Goal: Task Accomplishment & Management: Manage account settings

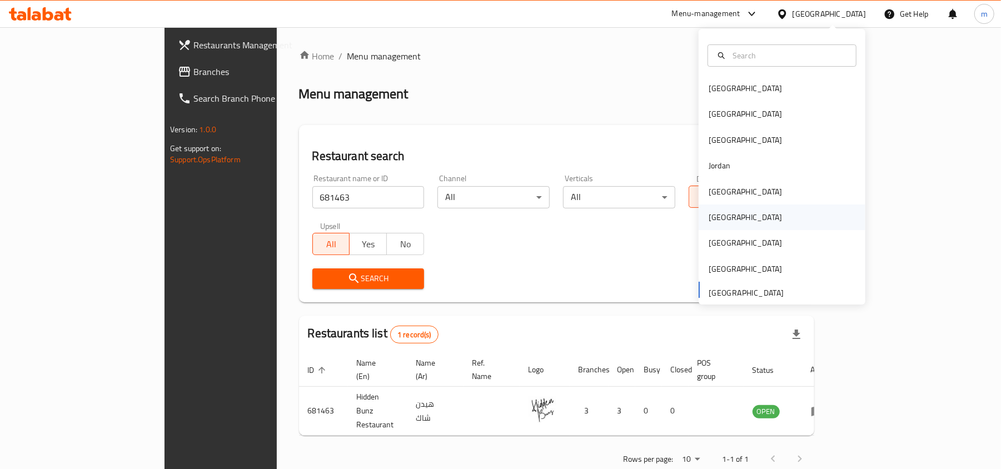
click at [730, 223] on div "[GEOGRAPHIC_DATA]" at bounding box center [781, 217] width 167 height 26
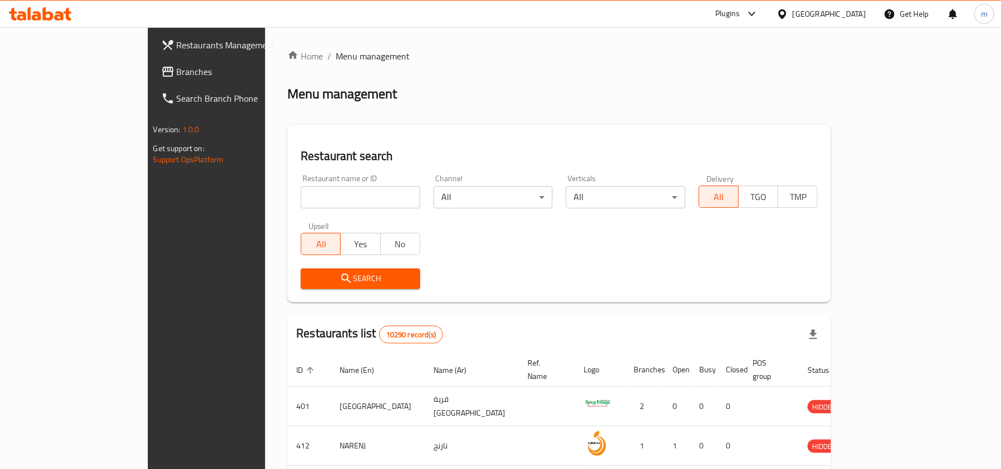
click at [177, 69] on span "Branches" at bounding box center [241, 71] width 129 height 13
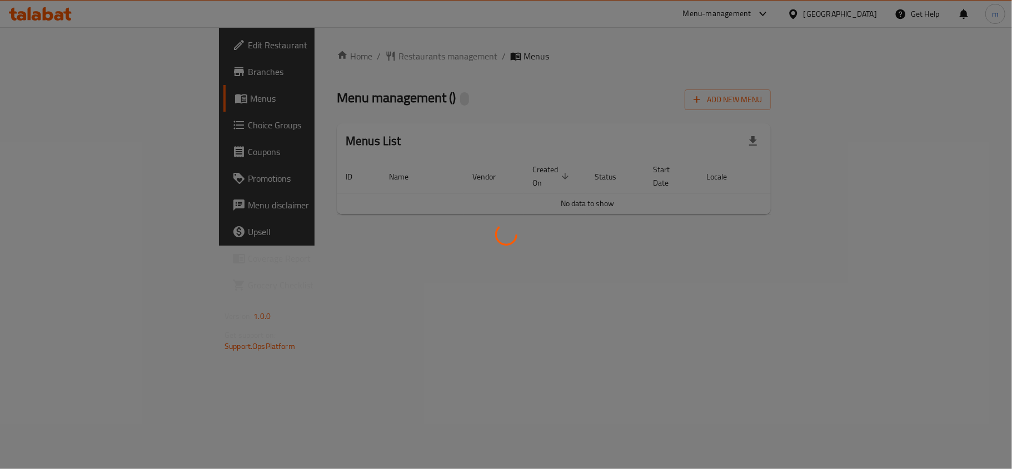
click at [345, 85] on div at bounding box center [506, 234] width 1012 height 469
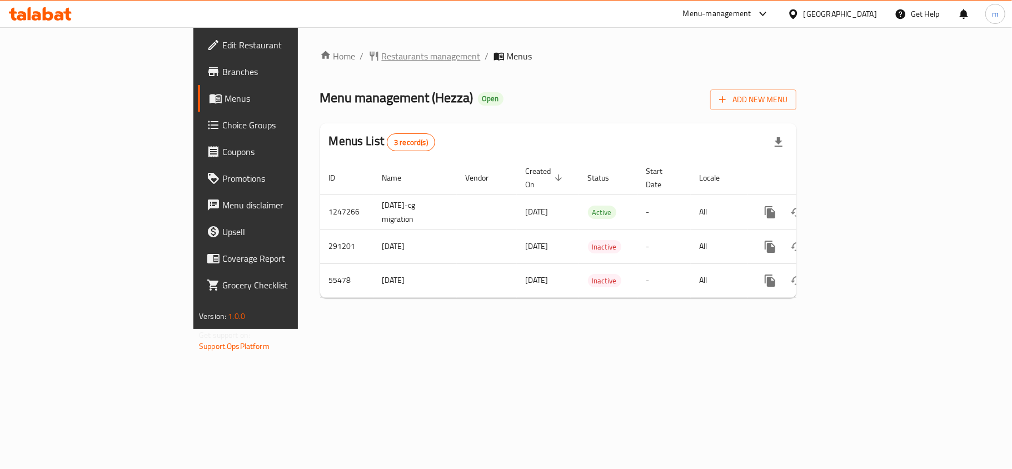
click at [382, 54] on span "Restaurants management" at bounding box center [431, 55] width 99 height 13
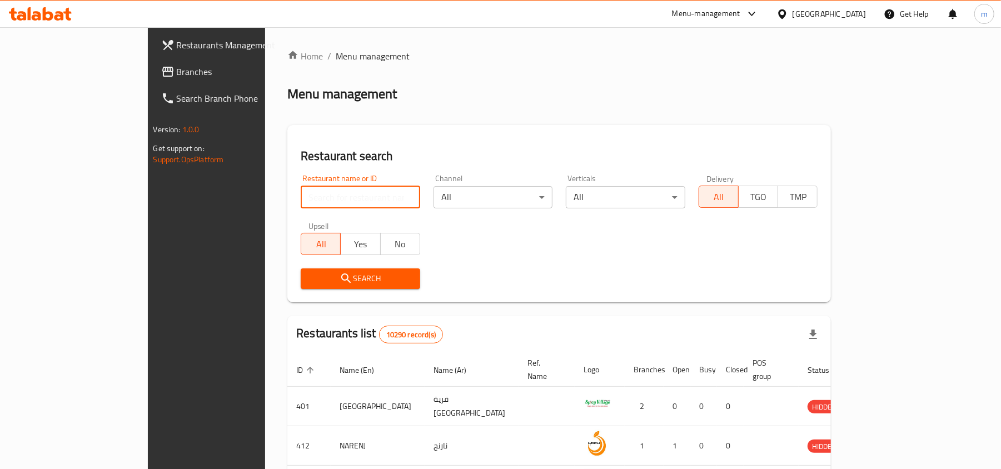
drag, startPoint x: 310, startPoint y: 196, endPoint x: 300, endPoint y: 183, distance: 16.3
click at [310, 197] on input "search" at bounding box center [360, 197] width 119 height 22
paste input "27324"
type input "27324"
click button "Search" at bounding box center [360, 278] width 119 height 21
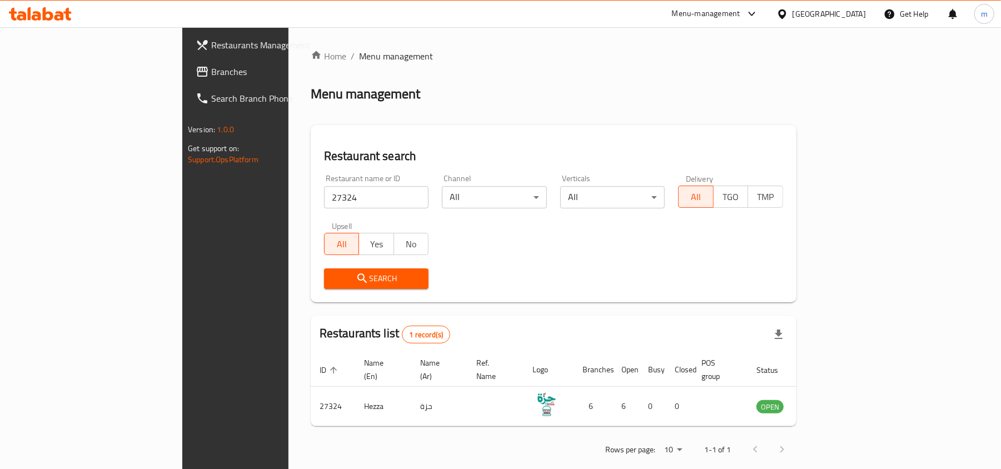
click at [788, 17] on icon at bounding box center [782, 14] width 12 height 12
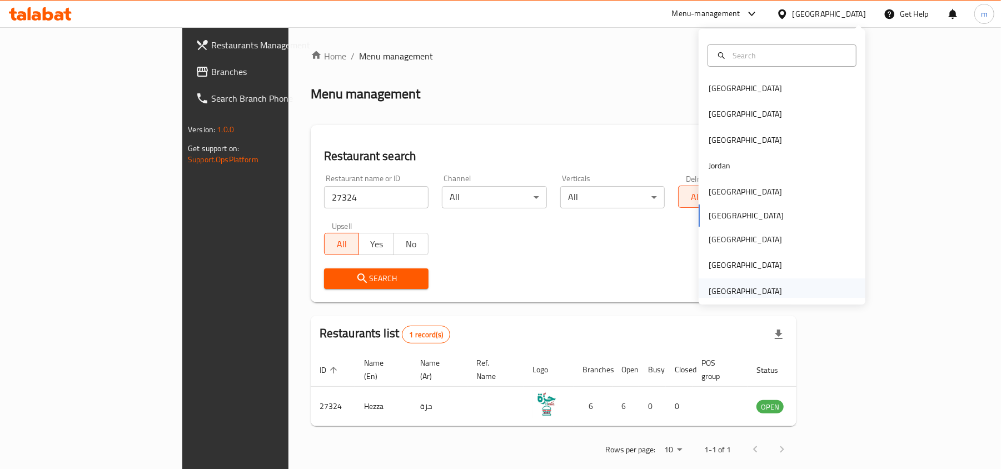
click at [770, 287] on div "[GEOGRAPHIC_DATA]" at bounding box center [745, 291] width 91 height 26
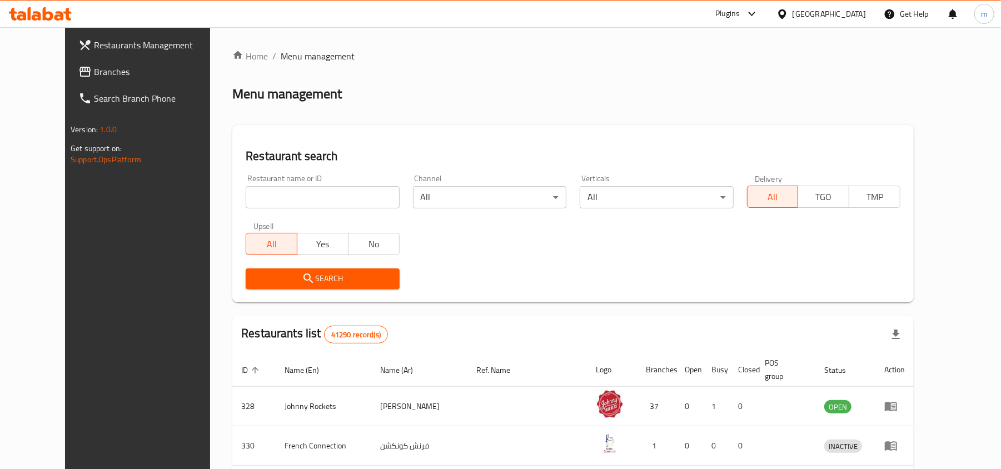
drag, startPoint x: 43, startPoint y: 63, endPoint x: 7, endPoint y: 67, distance: 36.9
click at [94, 65] on span "Branches" at bounding box center [158, 71] width 129 height 13
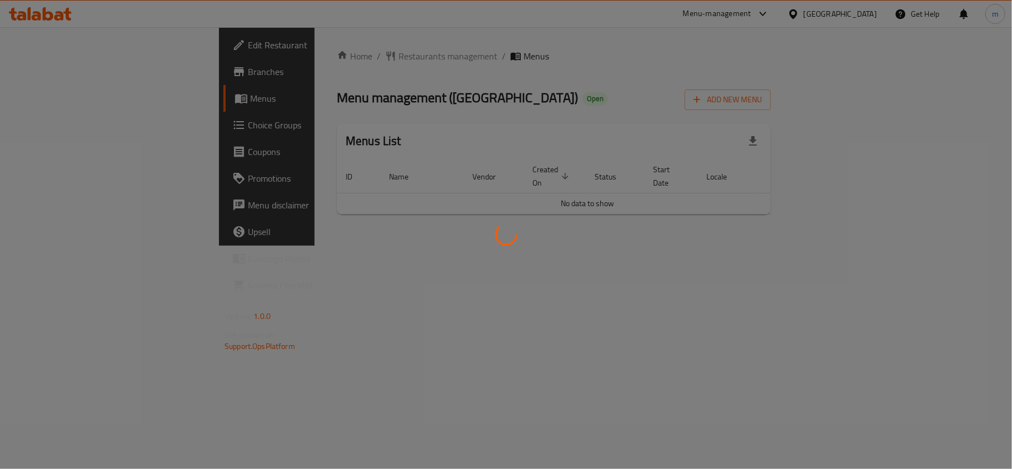
click at [290, 57] on div at bounding box center [506, 234] width 1012 height 469
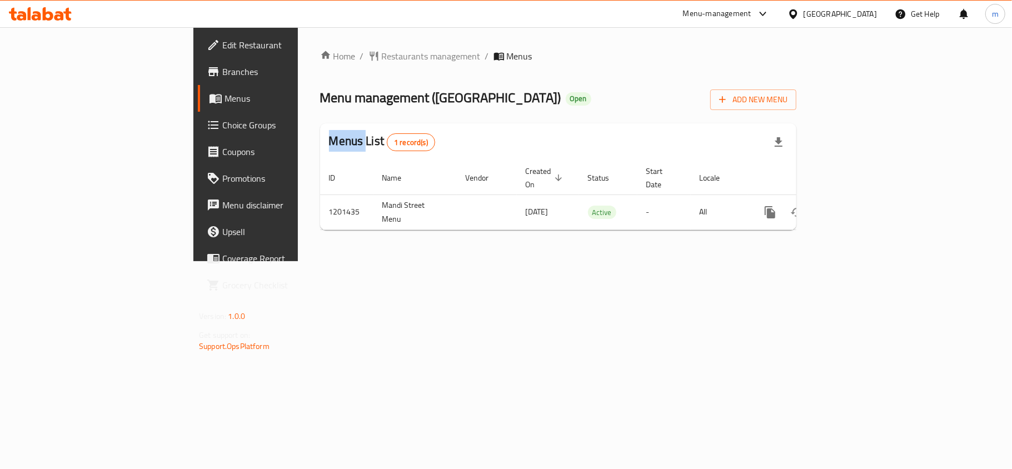
click at [320, 57] on div "Home / Restaurants management / Menus Menu management ( Mandi Street ) Open Add…" at bounding box center [558, 143] width 476 height 189
click at [382, 57] on span "Restaurants management" at bounding box center [431, 55] width 99 height 13
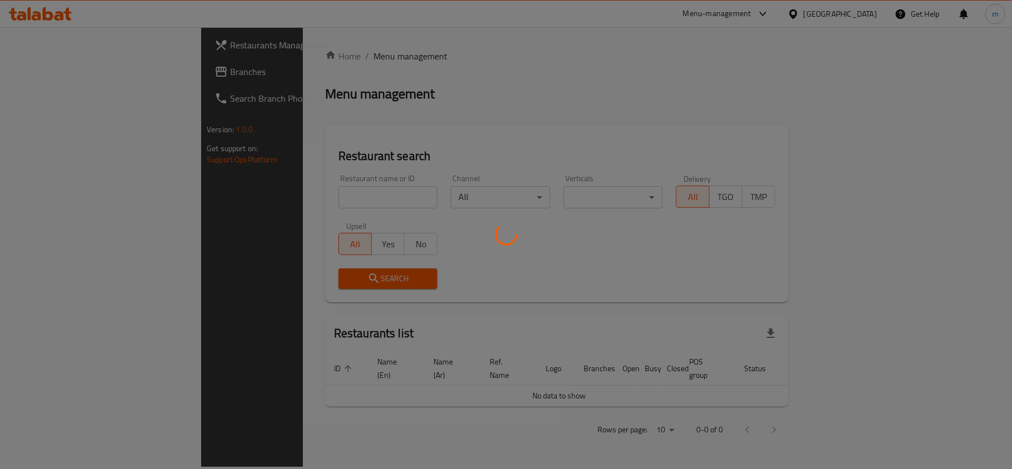
click at [312, 192] on div at bounding box center [506, 234] width 1012 height 469
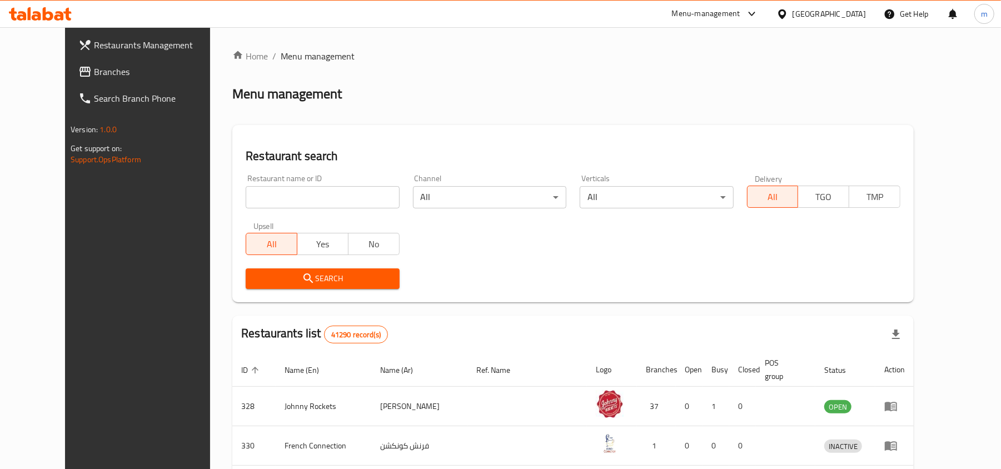
click at [312, 192] on div "Home / Menu management Menu management Restaurant search Restaurant name or ID …" at bounding box center [572, 411] width 681 height 725
paste input "668911"
type input "668911"
click button "Search" at bounding box center [322, 278] width 153 height 21
